Goal: Task Accomplishment & Management: Use online tool/utility

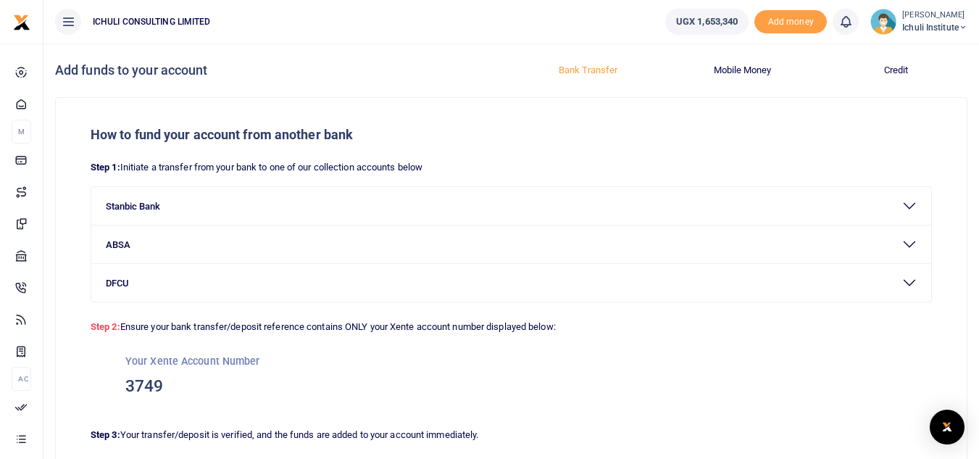
click at [928, 28] on span "Ichuli Institute" at bounding box center [934, 27] width 65 height 13
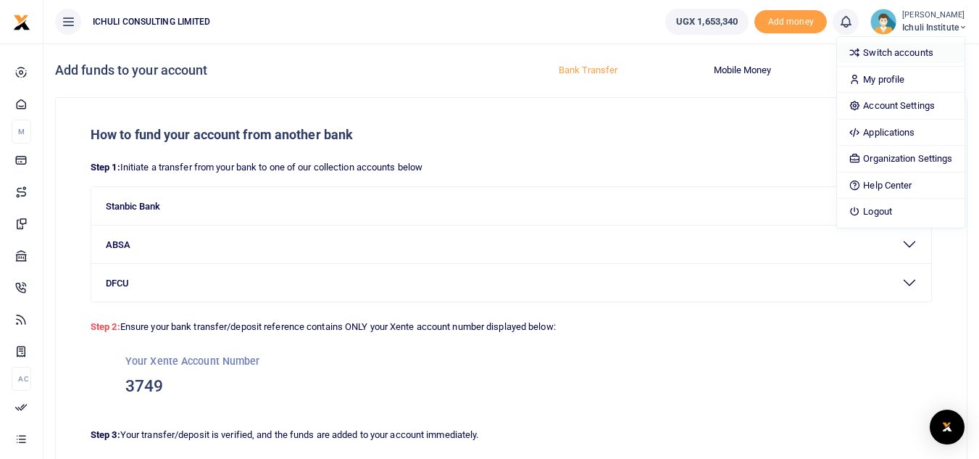
click at [881, 58] on link "Switch accounts" at bounding box center [900, 53] width 127 height 20
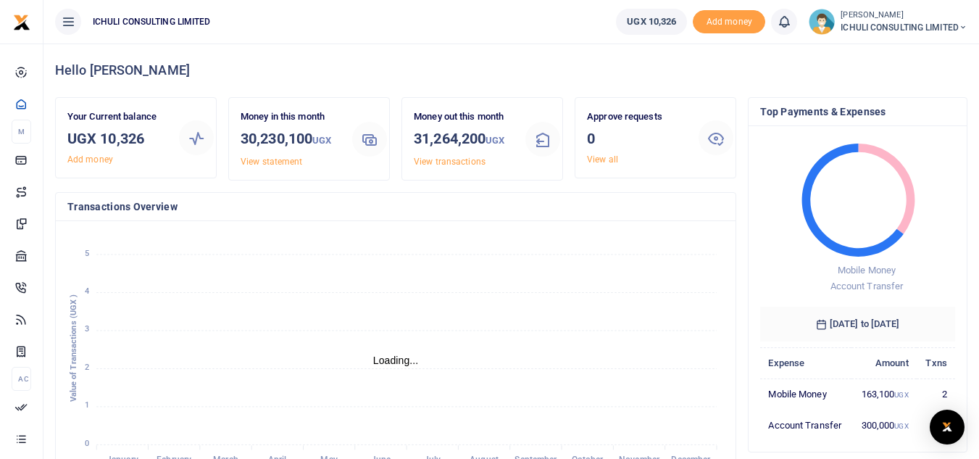
scroll to position [12, 12]
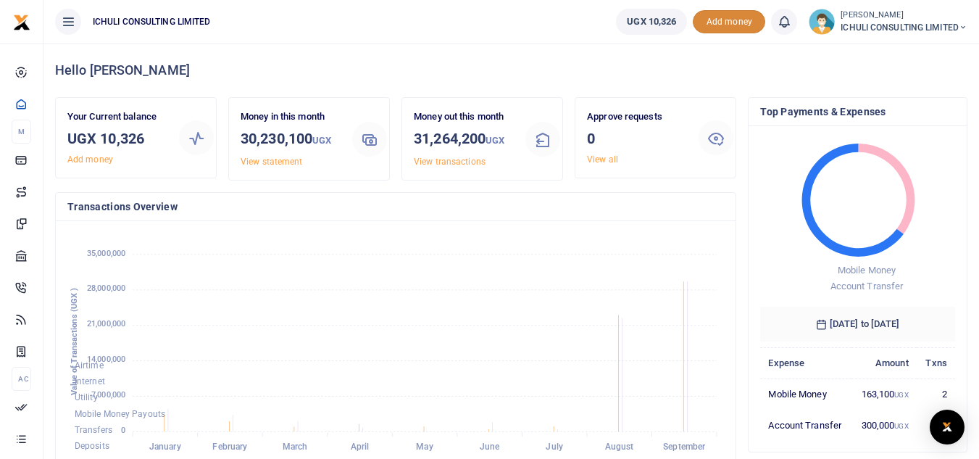
click at [715, 21] on span "Add money" at bounding box center [729, 22] width 72 height 24
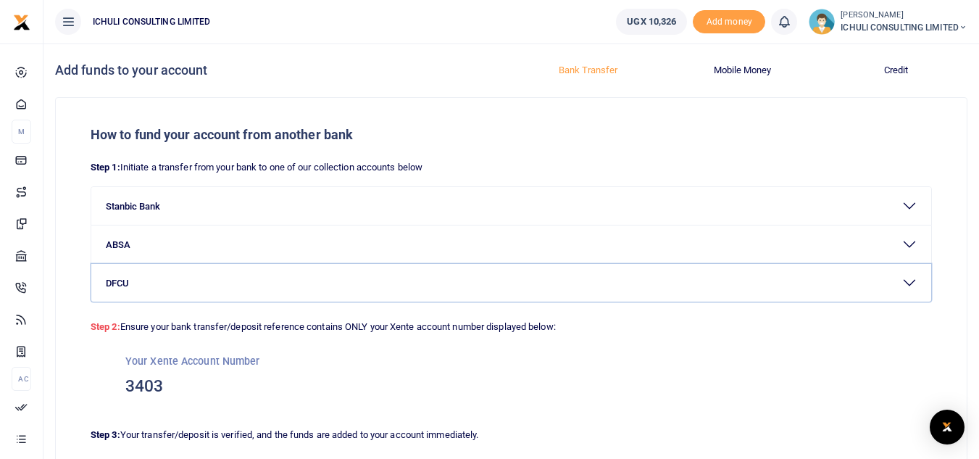
click at [917, 278] on button "DFCU" at bounding box center [511, 283] width 840 height 38
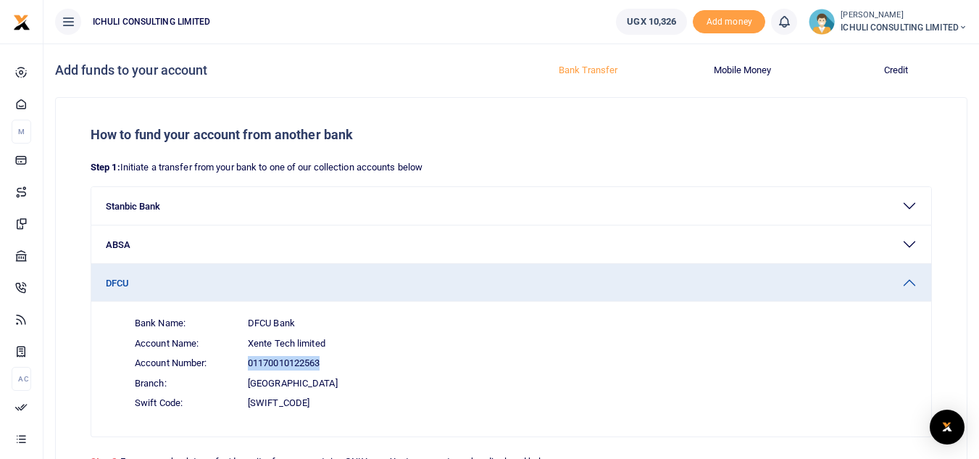
drag, startPoint x: 322, startPoint y: 359, endPoint x: 249, endPoint y: 355, distance: 73.3
click at [249, 355] on span "Account Number: 01170010122563" at bounding box center [520, 363] width 794 height 20
copy span "01170010122563"
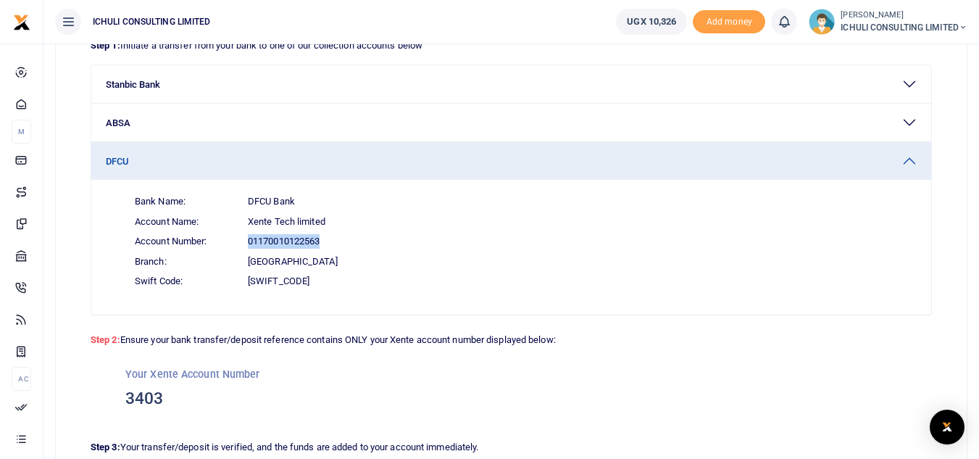
scroll to position [126, 0]
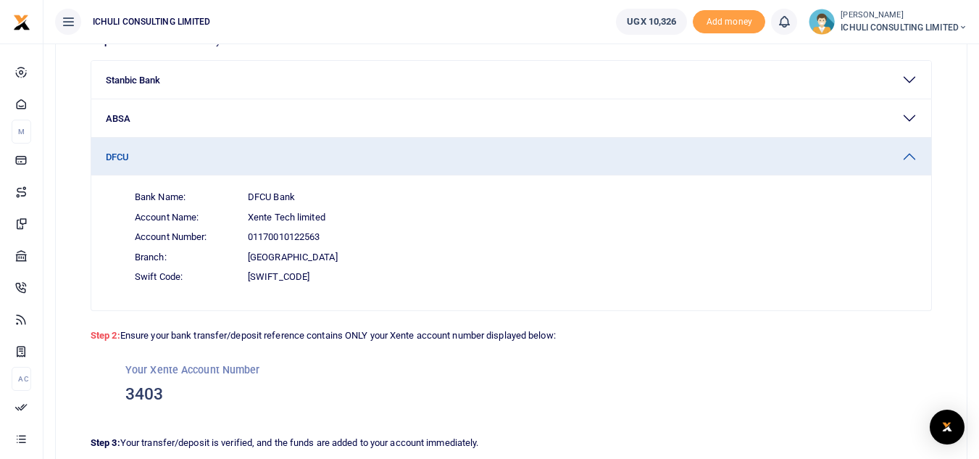
click at [165, 390] on h3 "3403" at bounding box center [511, 394] width 772 height 22
drag, startPoint x: 165, startPoint y: 390, endPoint x: 128, endPoint y: 391, distance: 36.3
click at [128, 391] on h3 "3403" at bounding box center [511, 394] width 772 height 22
copy h3 "3403"
